Goal: Information Seeking & Learning: Learn about a topic

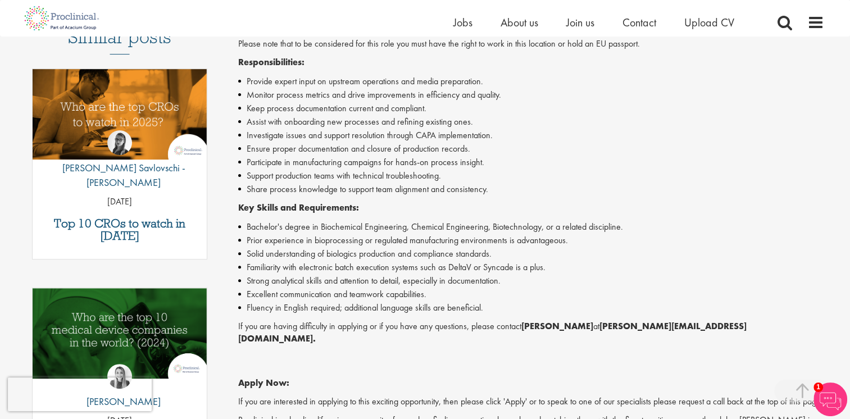
scroll to position [339, 0]
click at [22, 214] on div "Hi I'm Ashley , I manage this role View my profile Similar posts Top 10 CROs to…" at bounding box center [120, 164] width 204 height 754
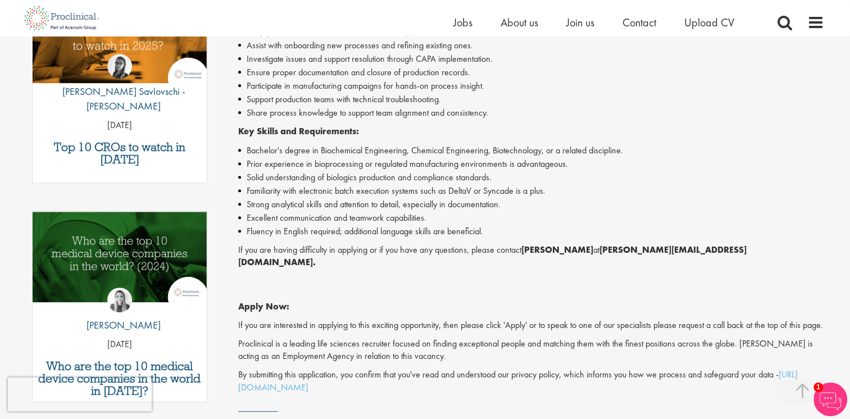
scroll to position [395, 0]
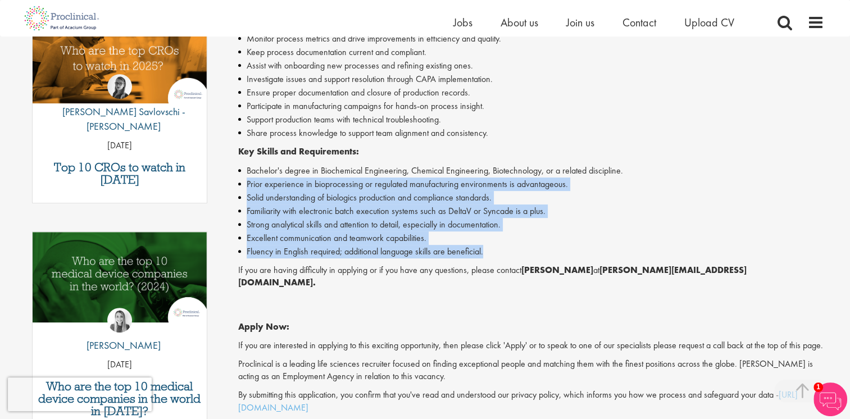
drag, startPoint x: 559, startPoint y: 240, endPoint x: 631, endPoint y: 176, distance: 95.8
click at [631, 176] on ul "Bachelor's degree in Biochemical Engineering, Chemical Engineering, Biotechnolo…" at bounding box center [531, 211] width 586 height 94
click at [701, 201] on li "Solid understanding of biologics production and compliance standards." at bounding box center [531, 197] width 586 height 13
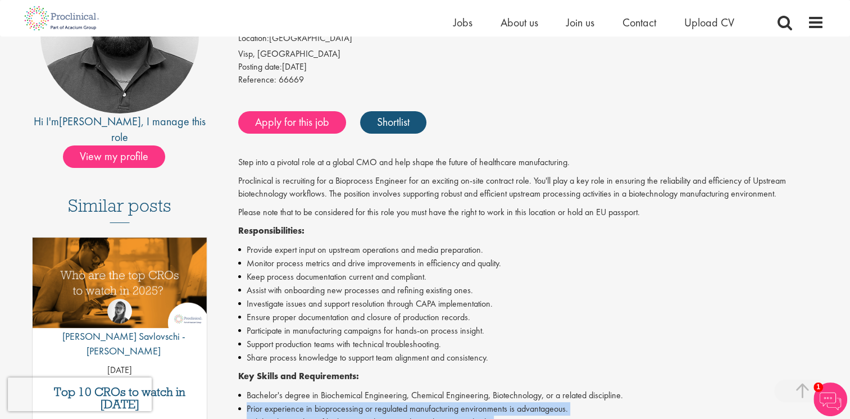
scroll to position [227, 0]
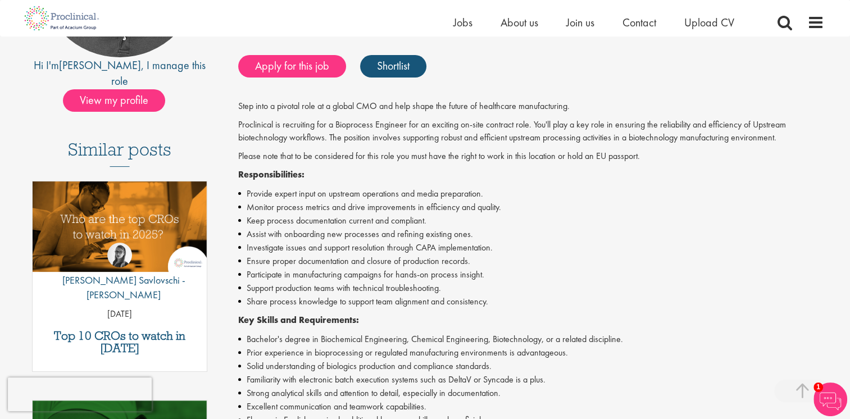
click at [695, 228] on li "Assist with onboarding new processes and refining existing ones." at bounding box center [531, 233] width 586 height 13
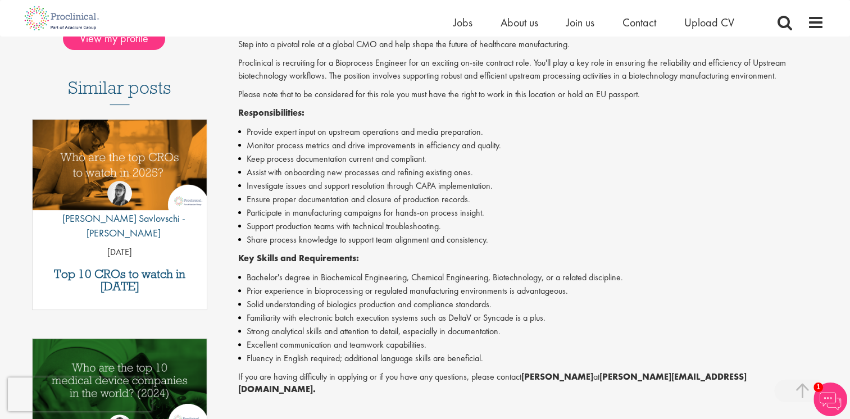
scroll to position [337, 0]
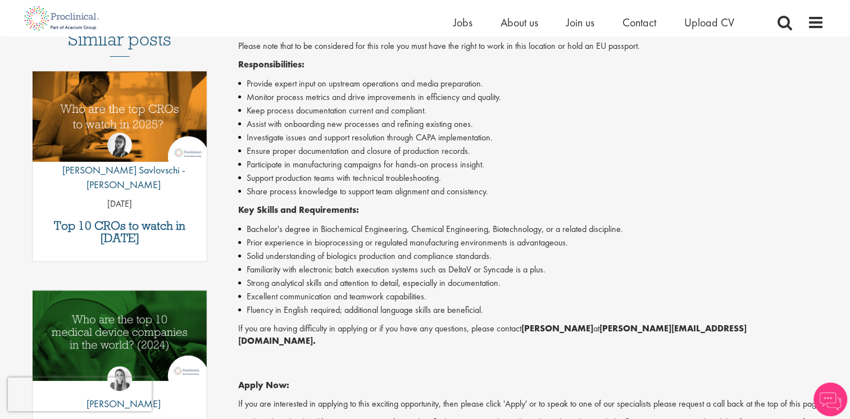
click at [631, 174] on li "Support production teams with technical troubleshooting." at bounding box center [531, 177] width 586 height 13
